Goal: Check status: Check status

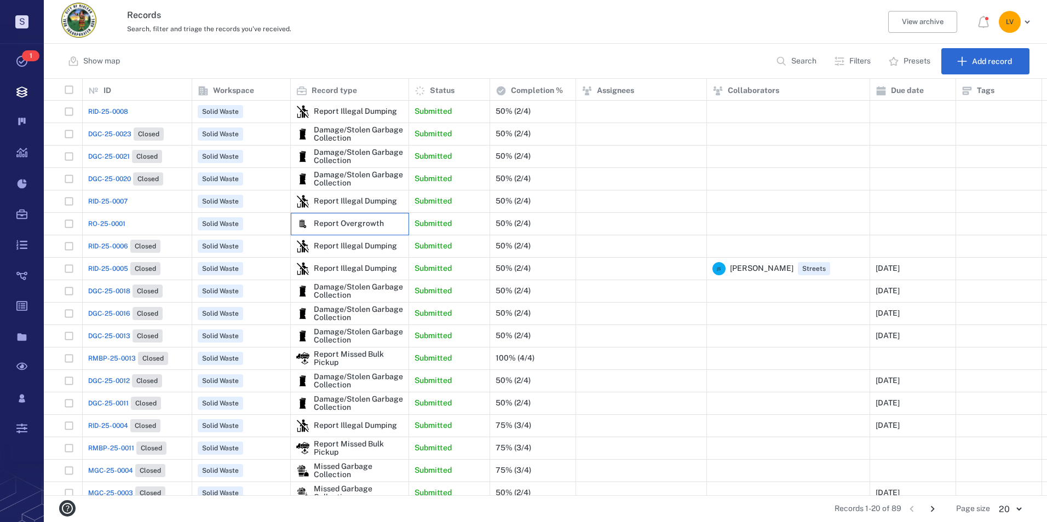
click at [363, 220] on div "Report Overgrowth" at bounding box center [349, 224] width 70 height 8
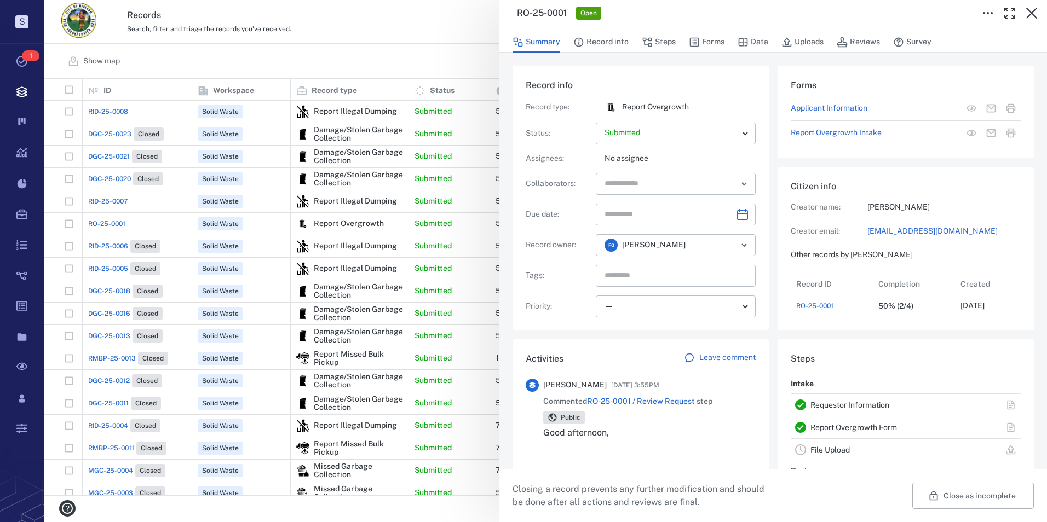
drag, startPoint x: 436, startPoint y: 31, endPoint x: 334, endPoint y: 68, distance: 108.9
click at [436, 31] on div "RO-25-0001 Open Summary Record info Steps Forms Data Uploads Reviews Survey Rec…" at bounding box center [545, 261] width 1003 height 522
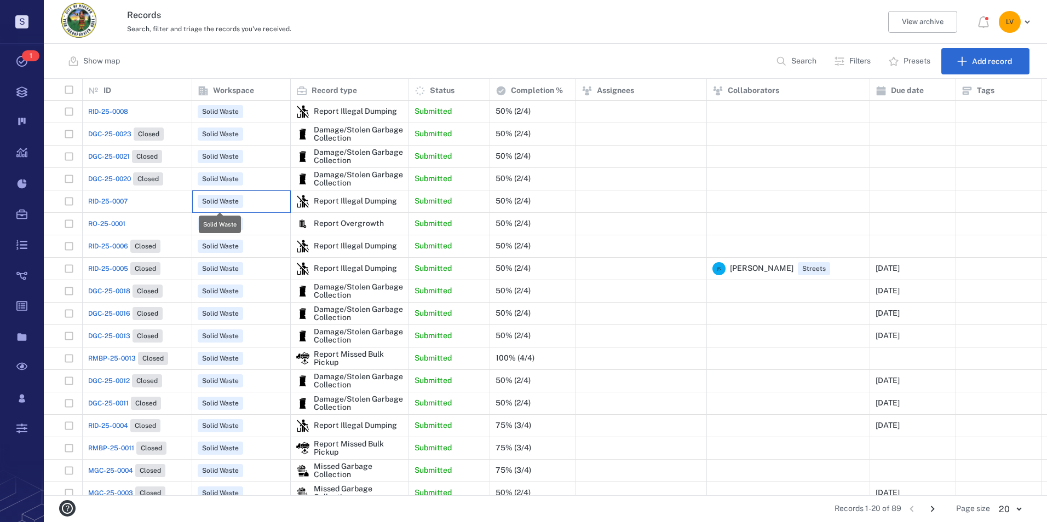
click at [214, 198] on span "Solid Waste" at bounding box center [220, 201] width 41 height 9
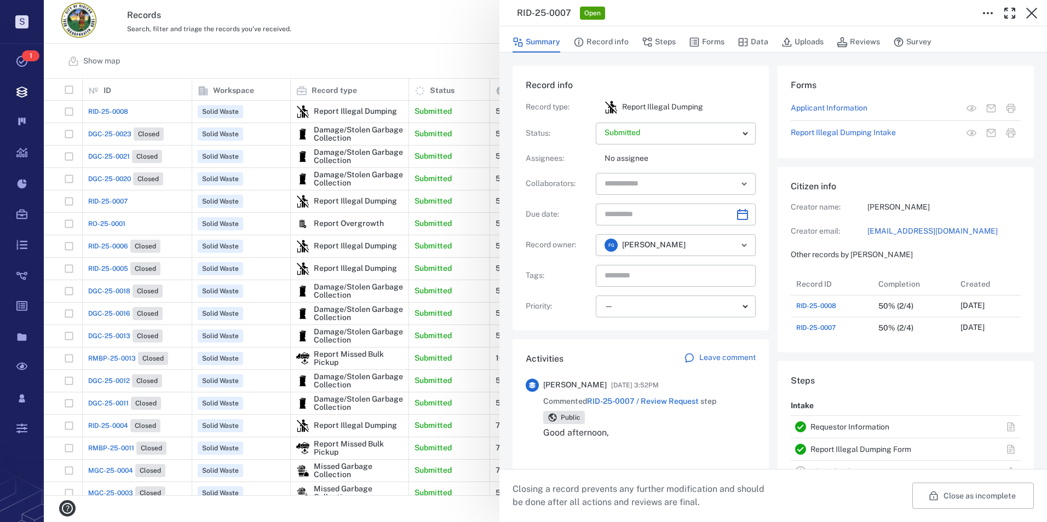
click at [400, 42] on div "RID-25-0007 Open Summary Record info Steps Forms Data Uploads Reviews Survey Re…" at bounding box center [545, 261] width 1003 height 522
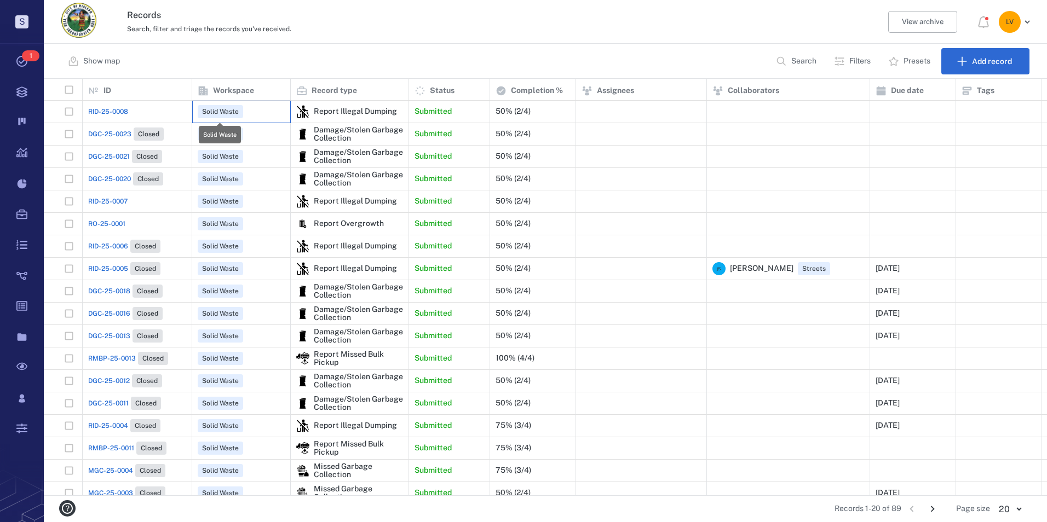
click at [203, 113] on span "Solid Waste" at bounding box center [220, 111] width 41 height 9
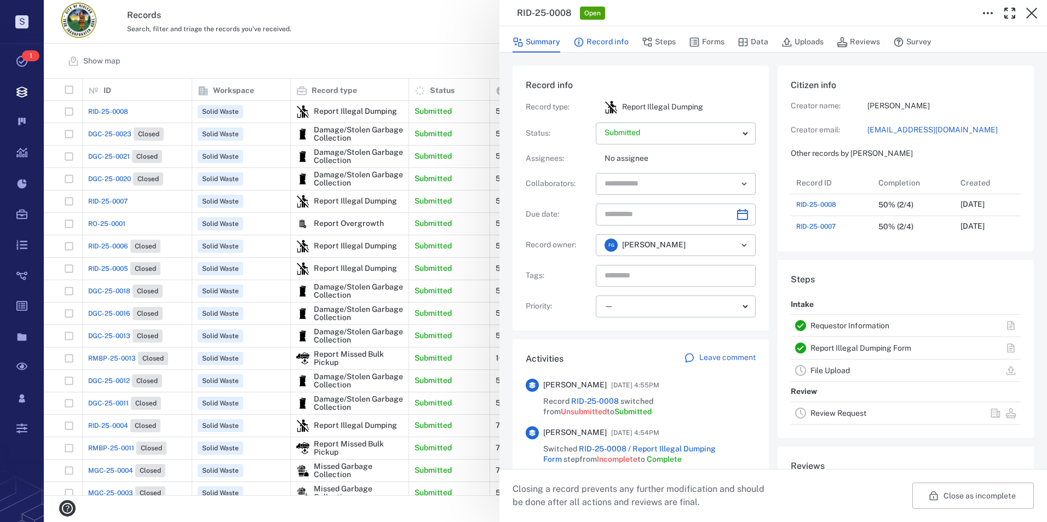
click at [608, 42] on button "Record info" at bounding box center [600, 42] width 55 height 21
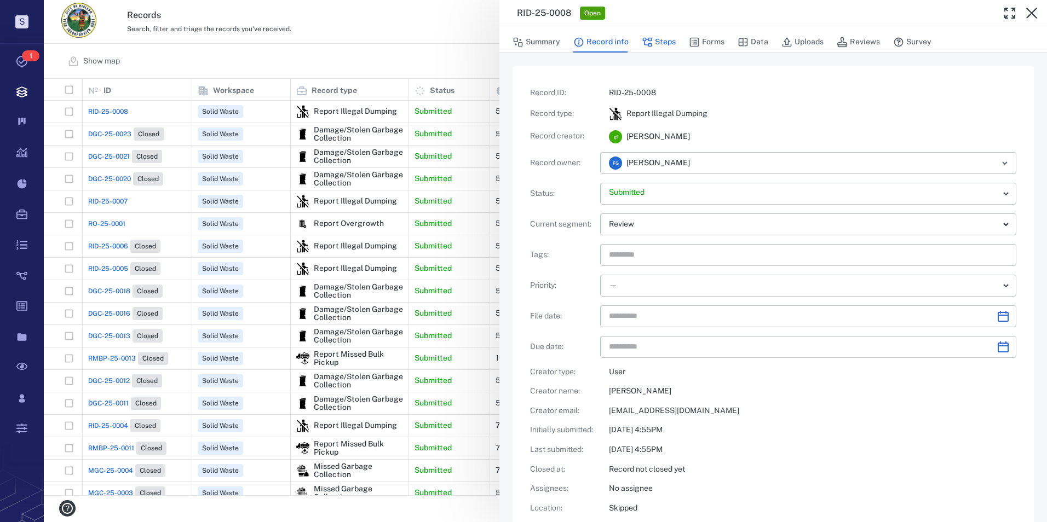
click at [650, 38] on icon "button" at bounding box center [647, 42] width 9 height 9
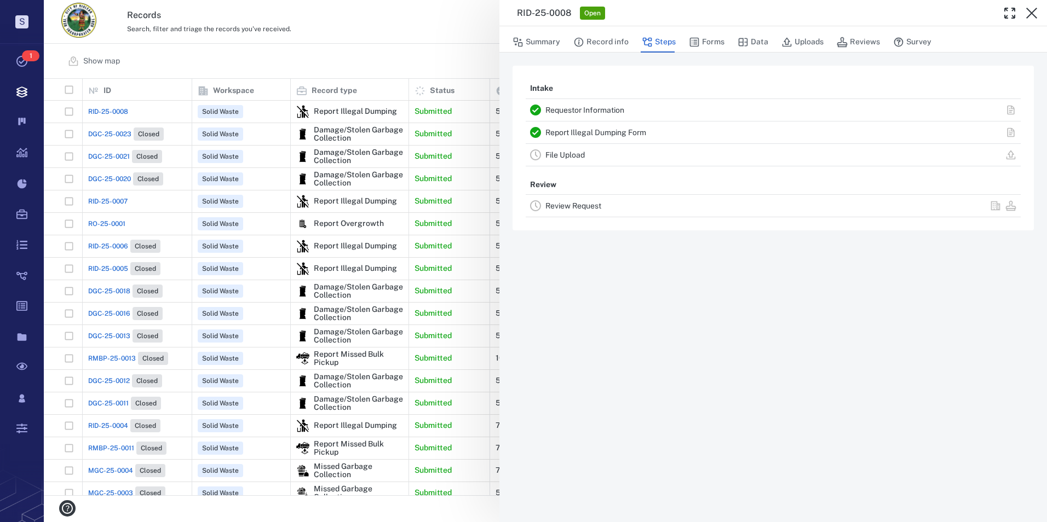
click at [572, 107] on link "Requestor Information" at bounding box center [584, 110] width 79 height 9
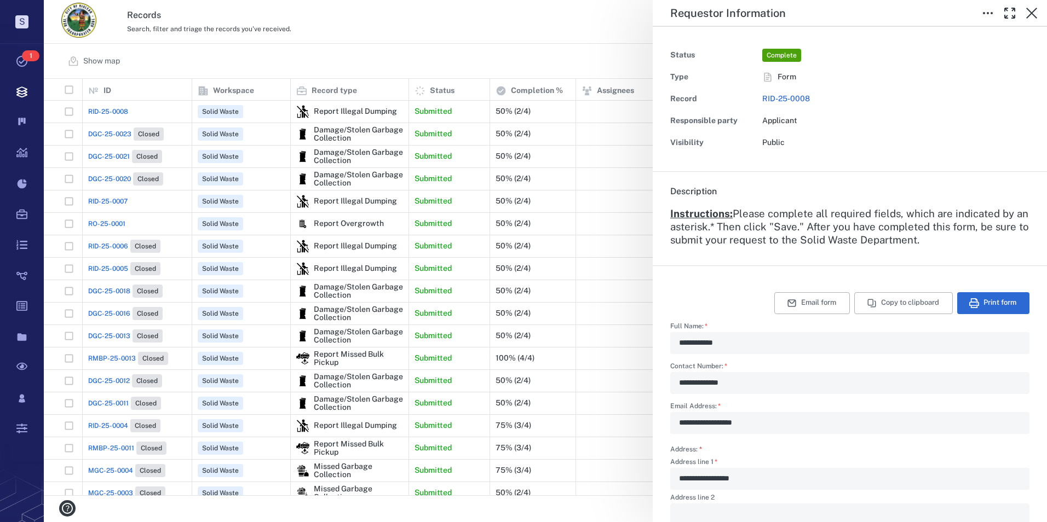
click at [567, 38] on div "**********" at bounding box center [545, 261] width 1003 height 522
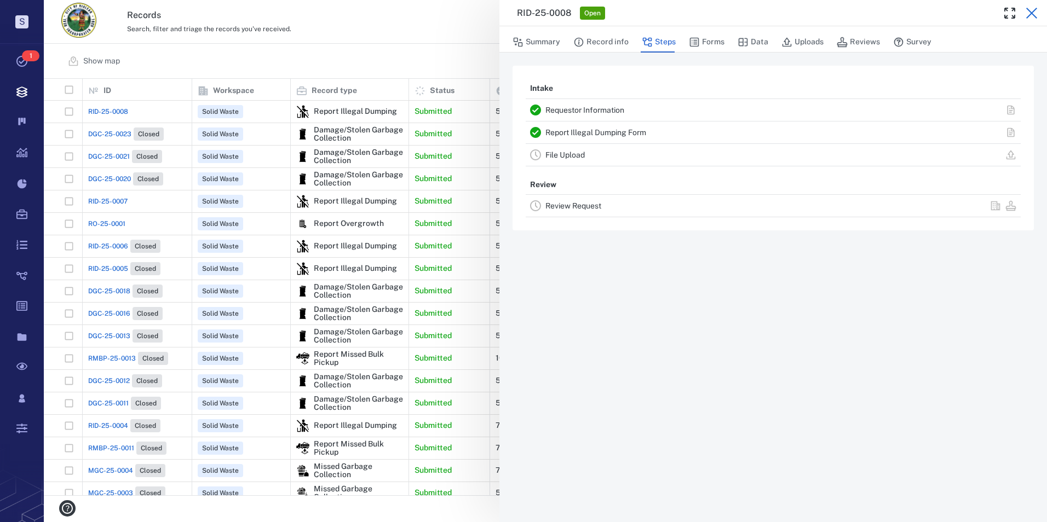
click at [1031, 12] on icon "button" at bounding box center [1031, 13] width 13 height 13
